Goal: Information Seeking & Learning: Learn about a topic

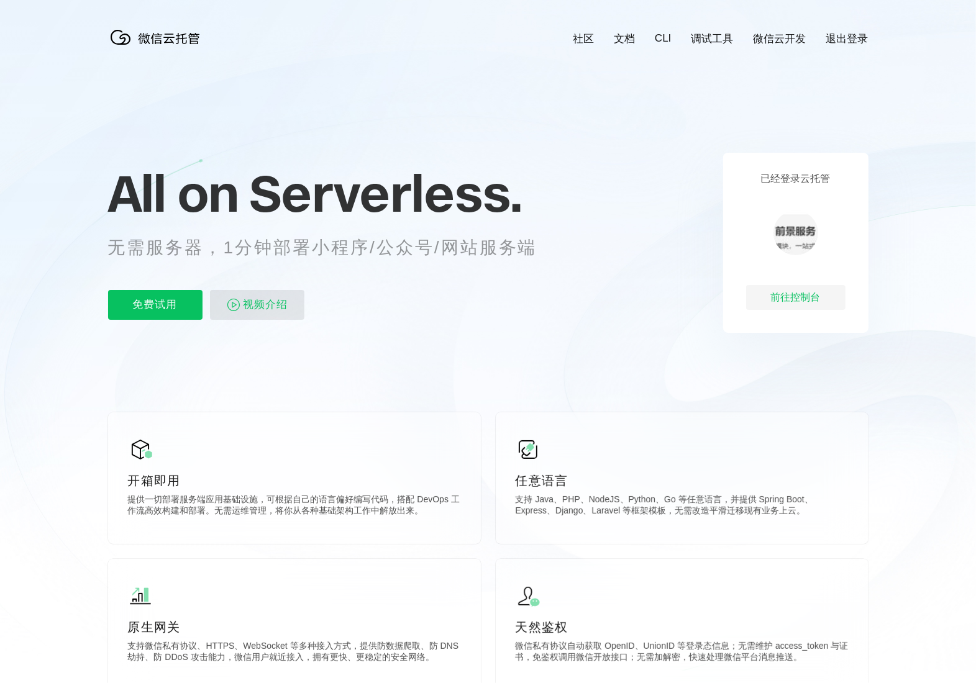
click at [259, 311] on span "视频介绍" at bounding box center [266, 305] width 45 height 30
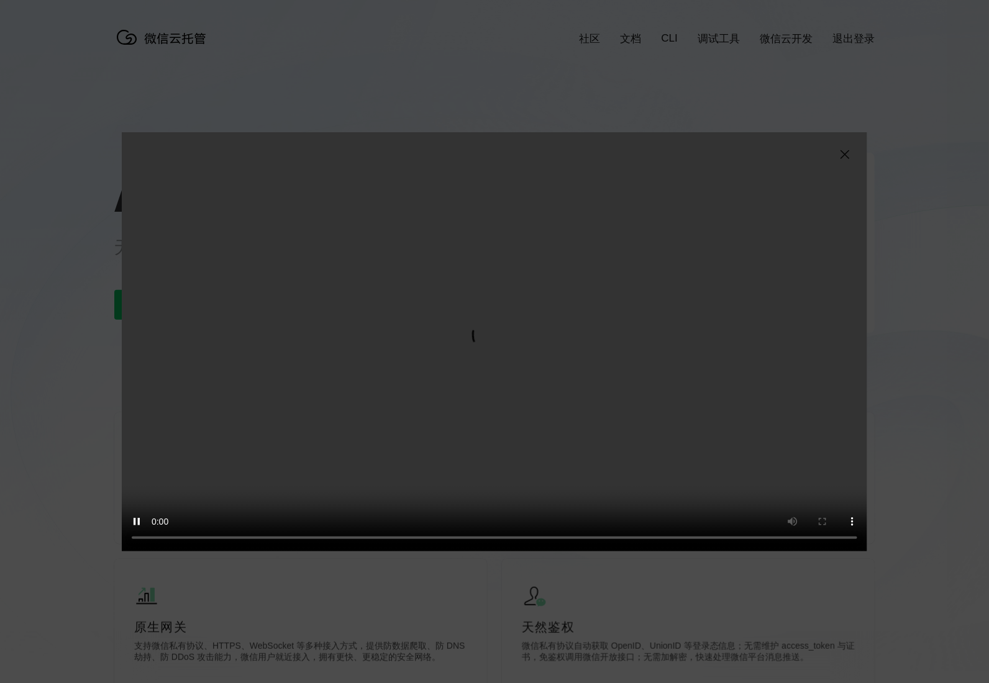
click at [844, 150] on img at bounding box center [844, 154] width 15 height 15
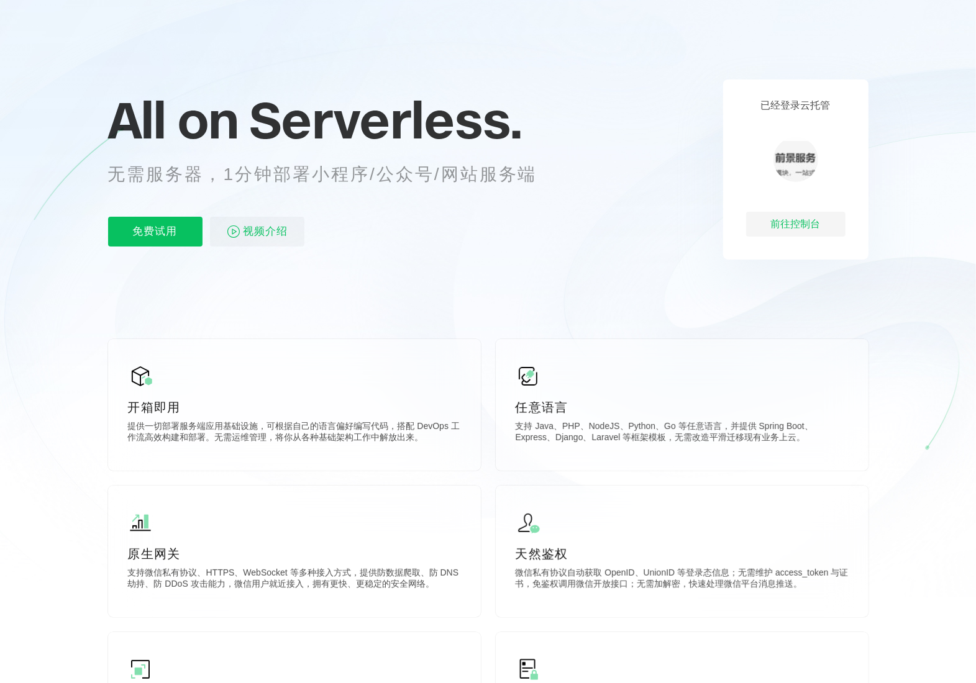
scroll to position [78, 0]
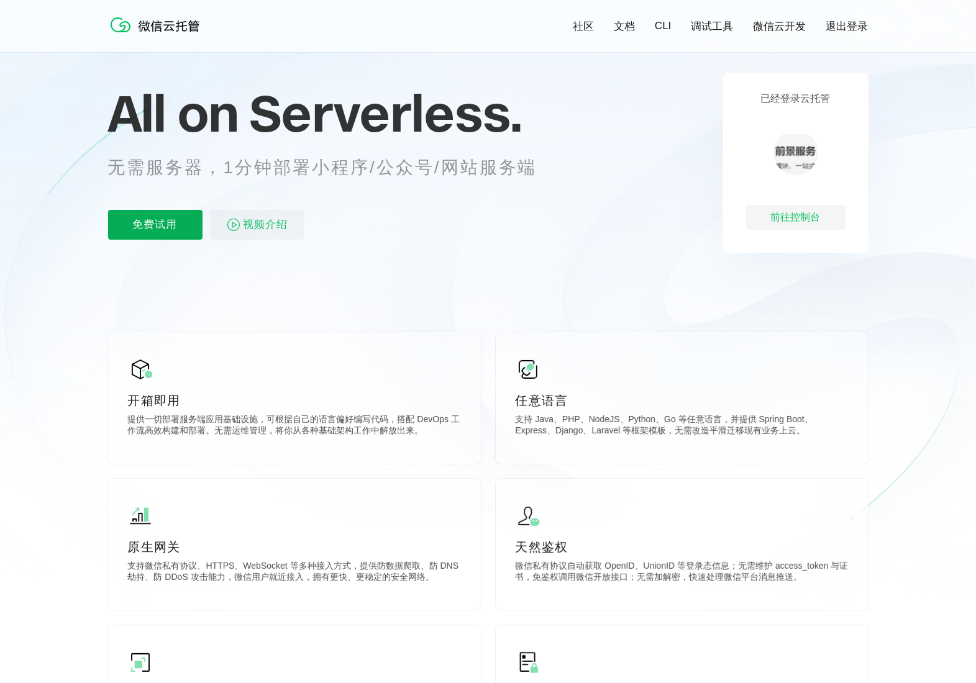
click at [150, 219] on p "免费试用" at bounding box center [155, 225] width 94 height 30
